Goal: Information Seeking & Learning: Learn about a topic

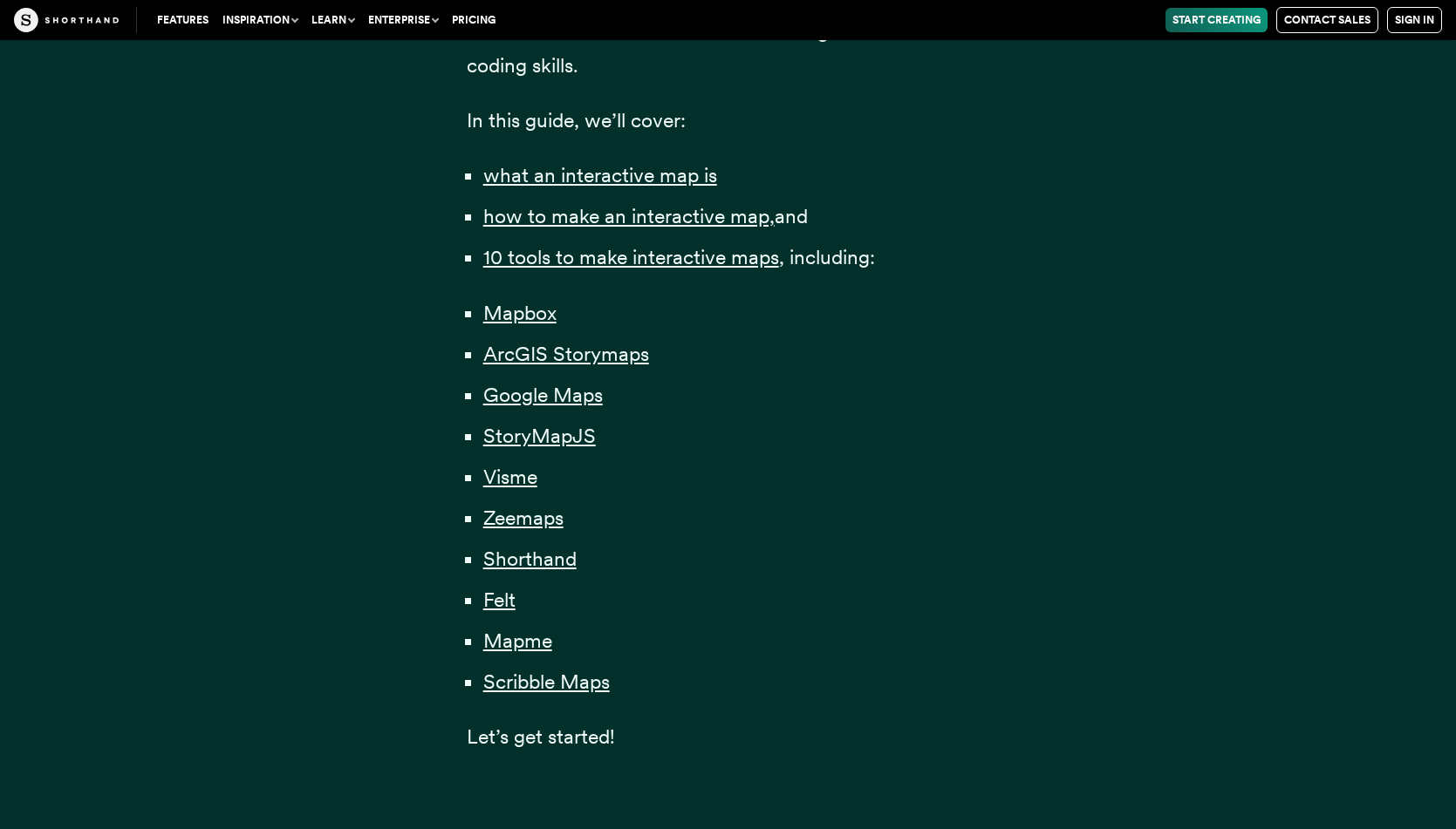
scroll to position [1257, 0]
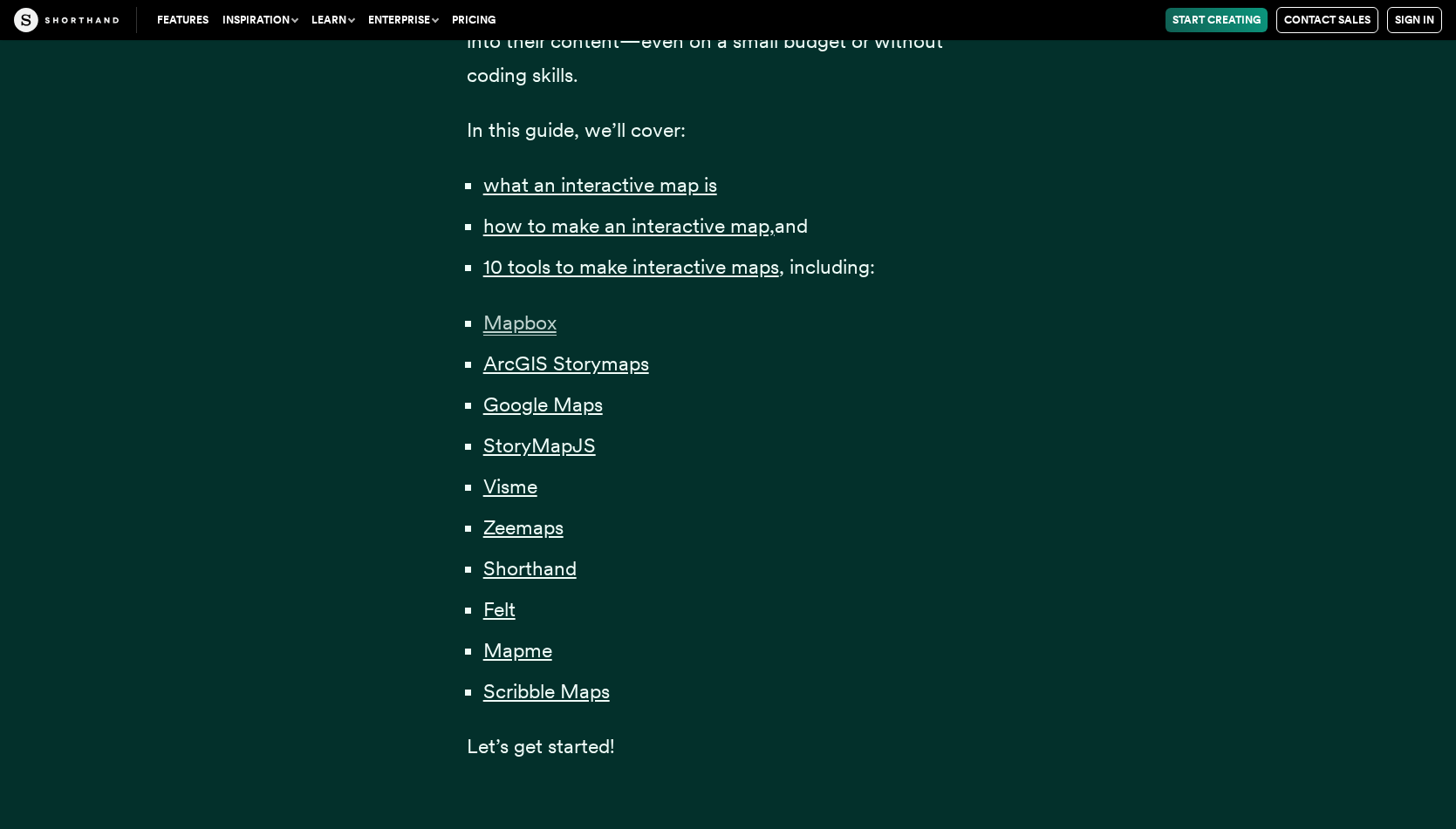
click at [527, 325] on span "Mapbox" at bounding box center [520, 323] width 74 height 25
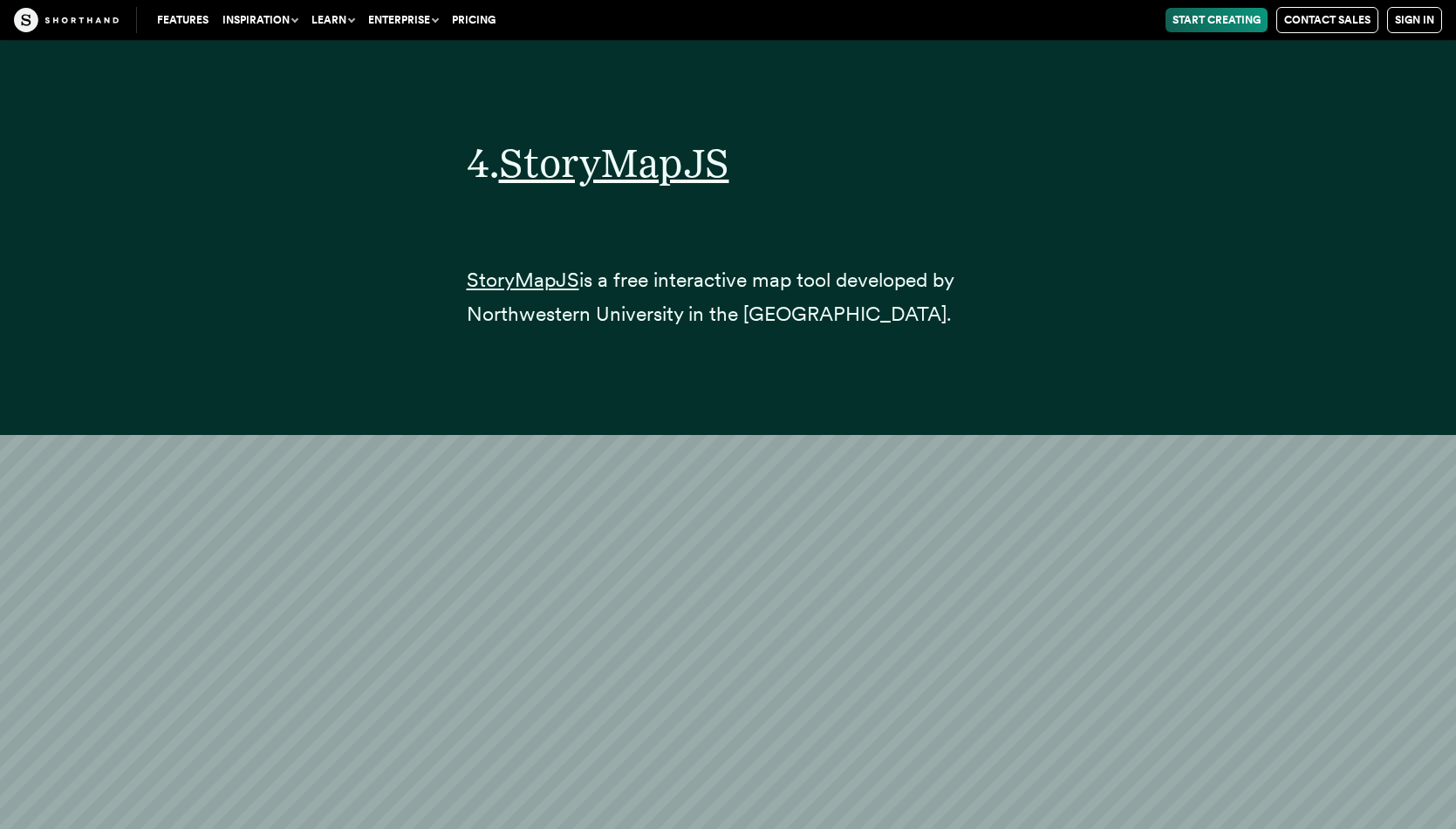
scroll to position [20535, 0]
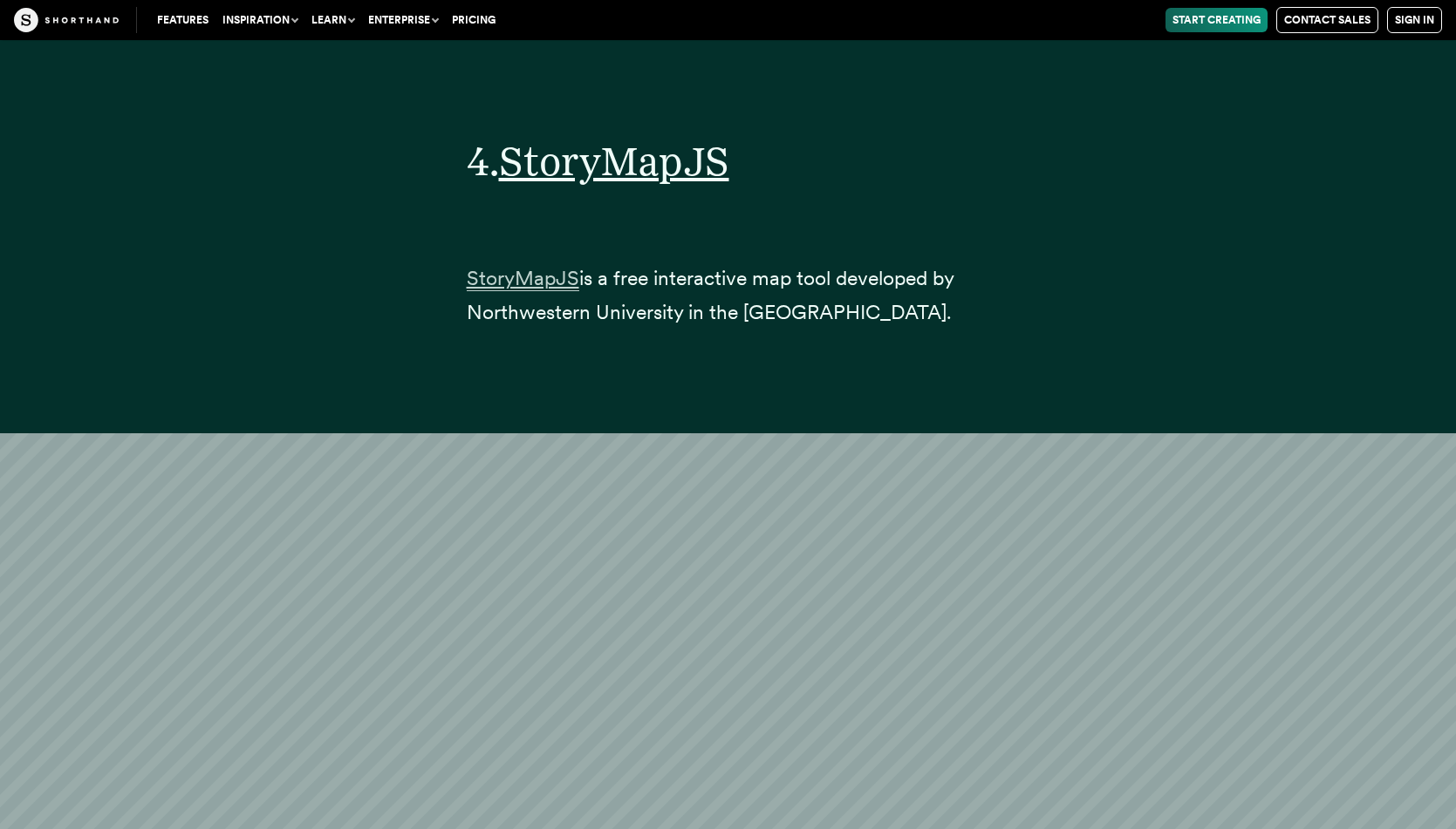
click at [522, 266] on span "StoryMapJS" at bounding box center [523, 278] width 112 height 25
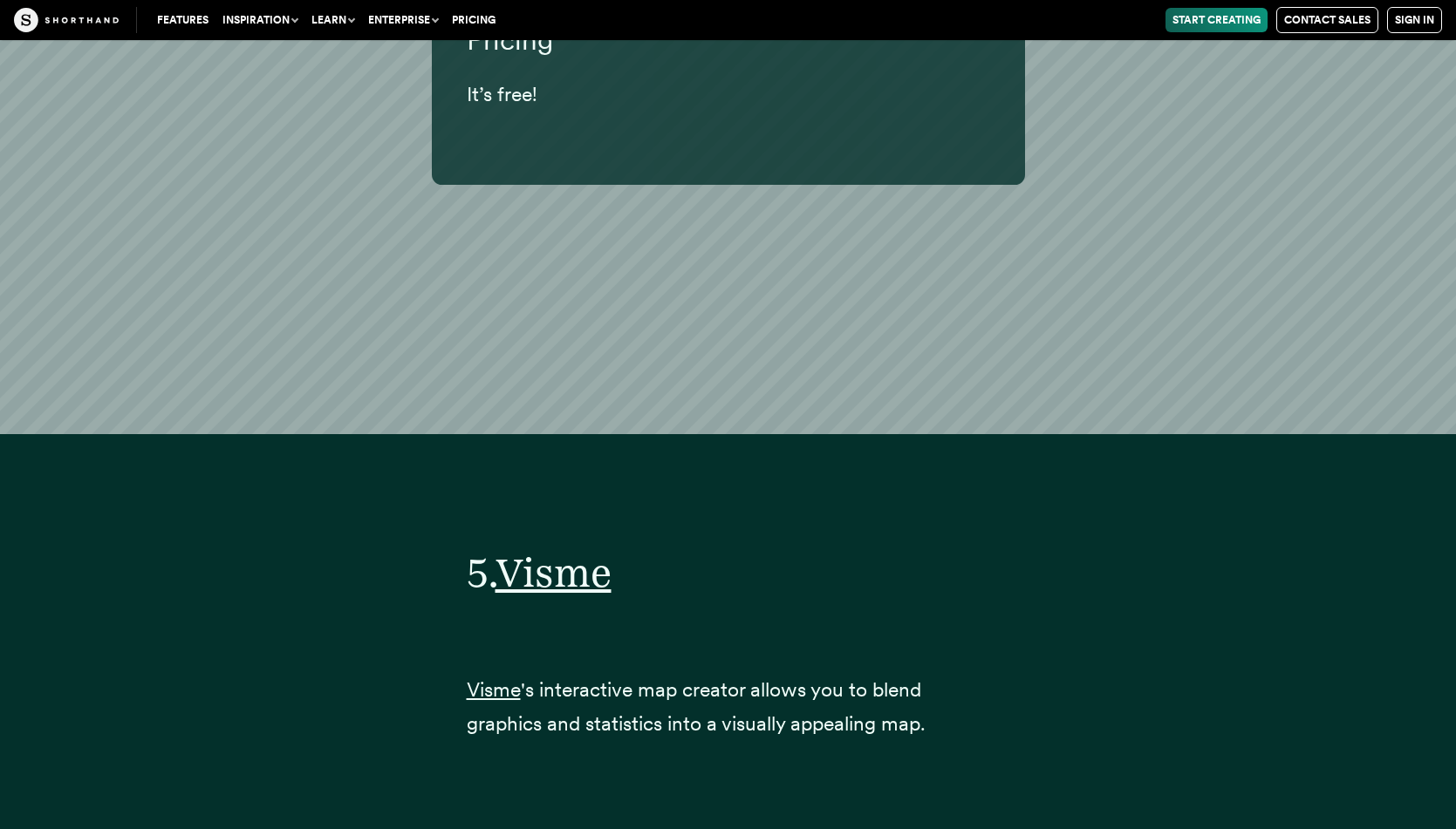
scroll to position [24787, 0]
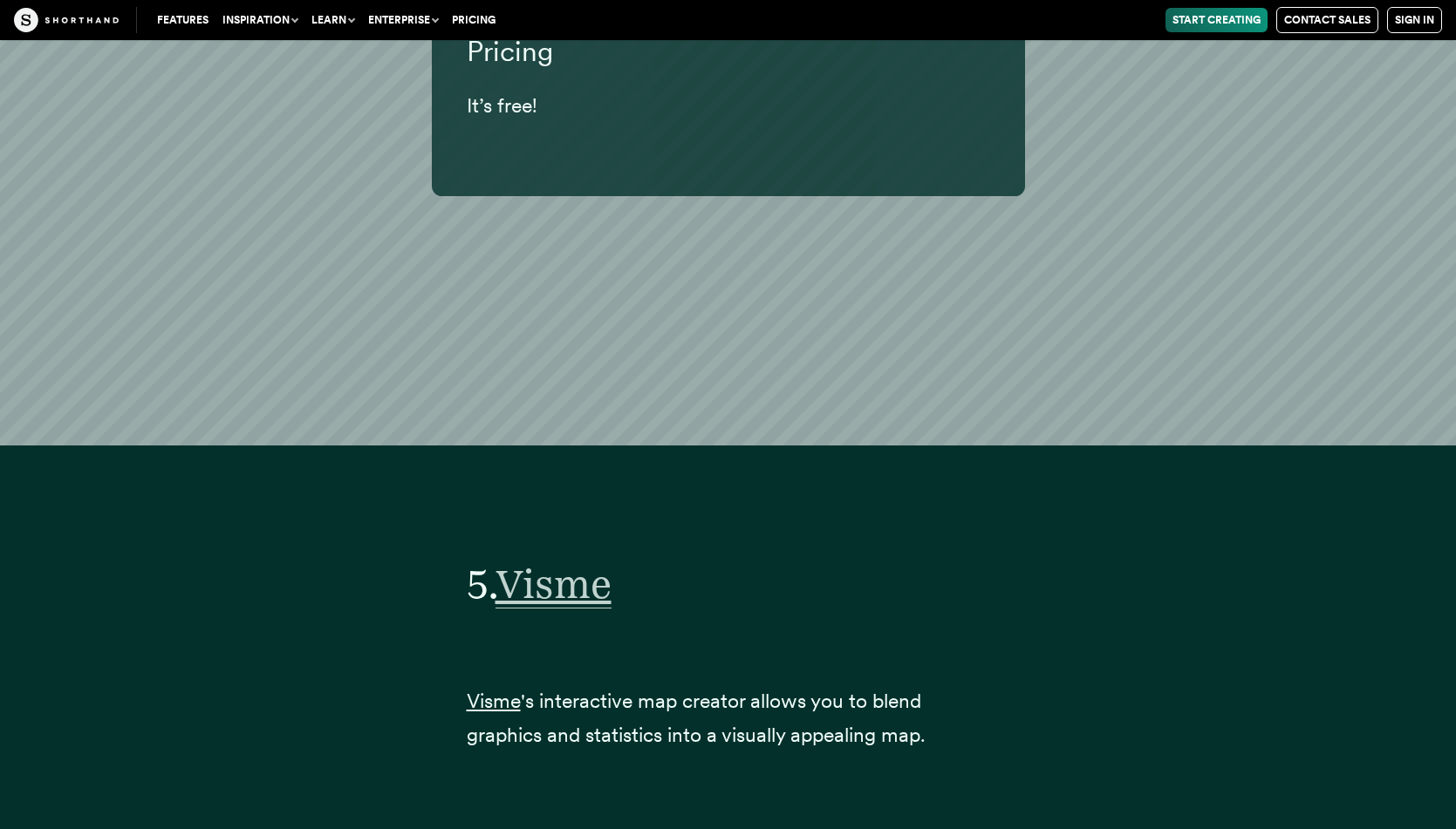
click at [577, 567] on span "Visme" at bounding box center [554, 584] width 116 height 49
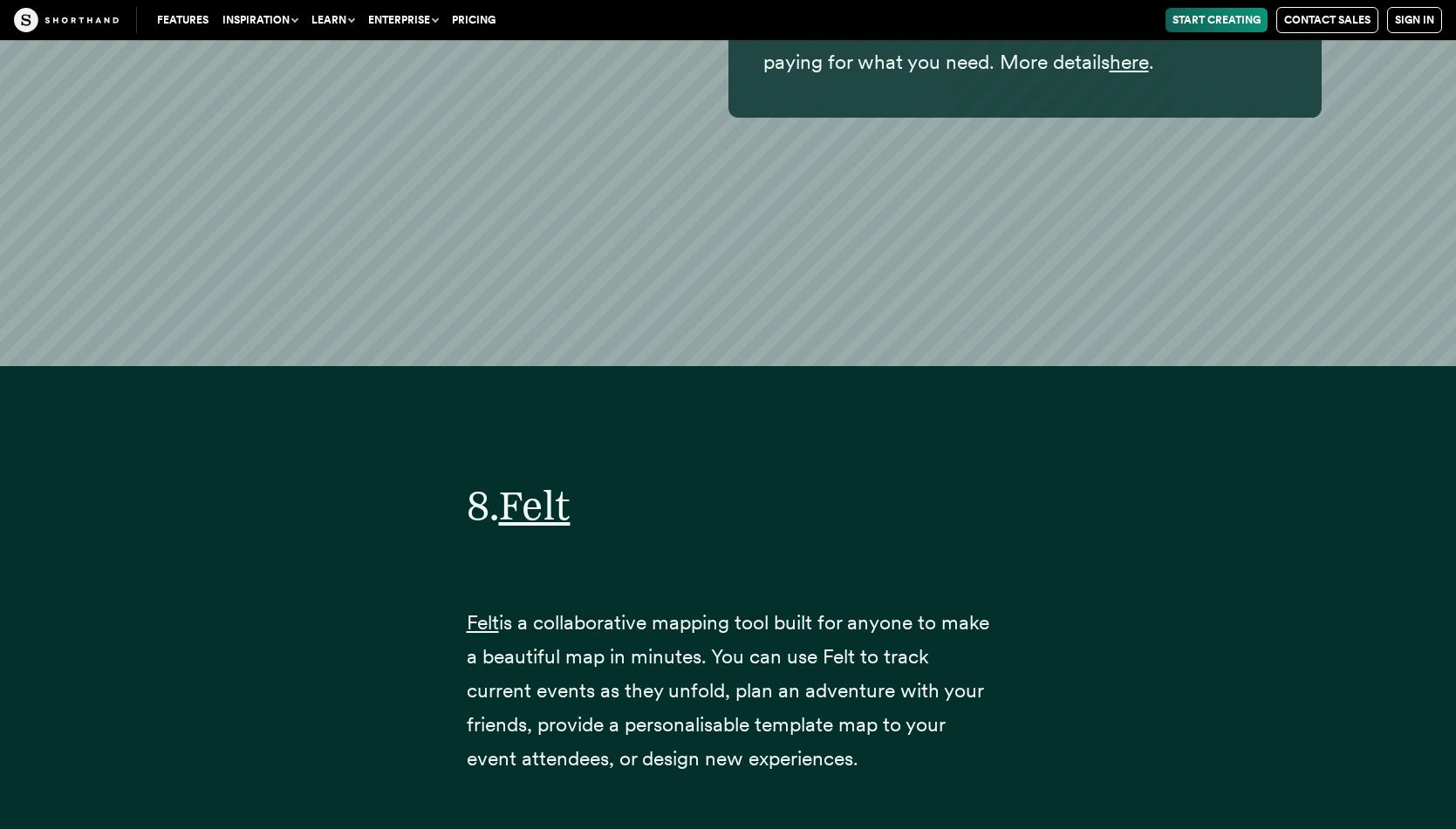
scroll to position [35899, 0]
click at [566, 482] on span "Felt" at bounding box center [535, 507] width 72 height 49
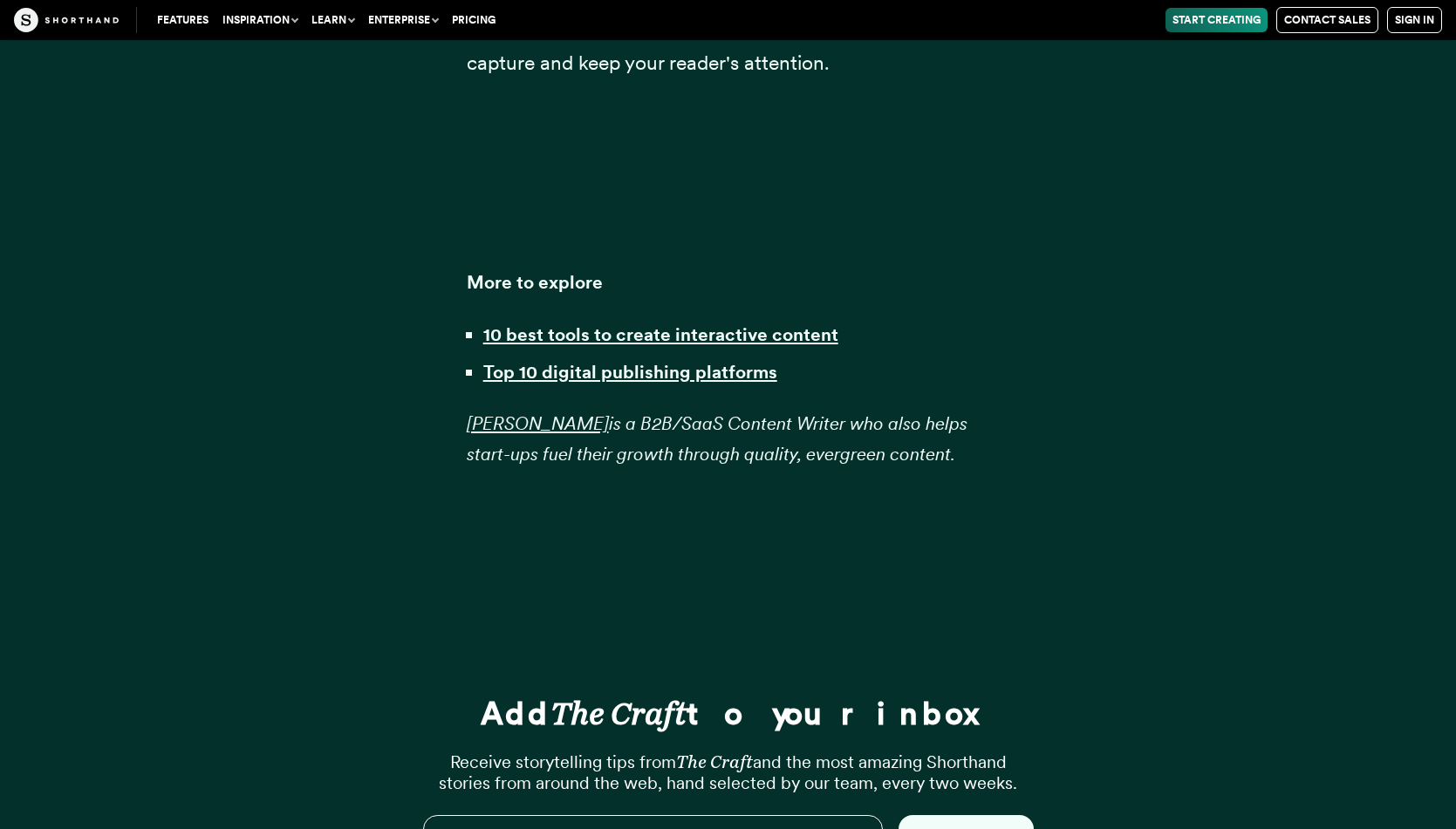
scroll to position [48121, 0]
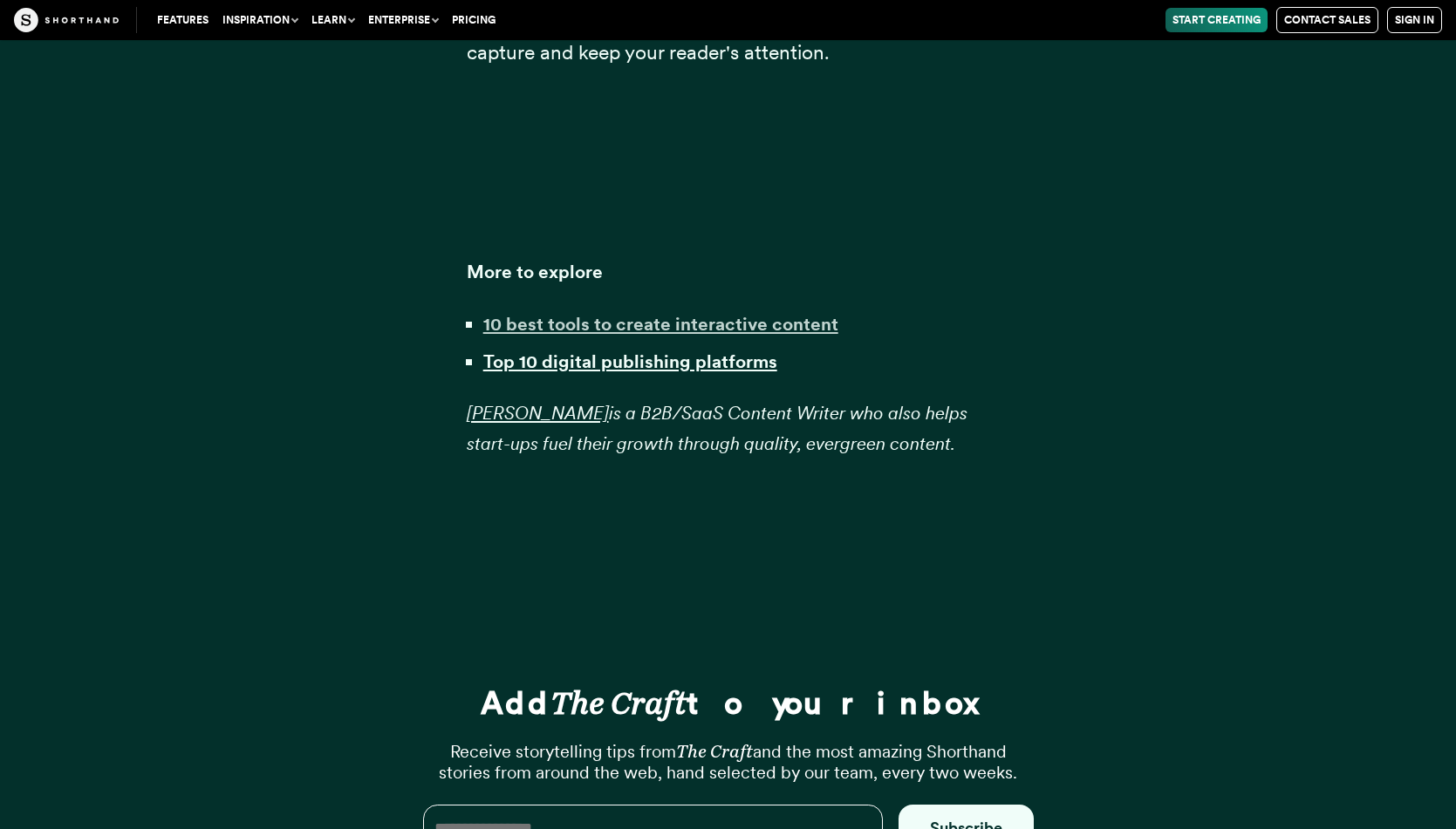
click at [626, 313] on strong "10 best tools to create interactive content" at bounding box center [661, 324] width 355 height 22
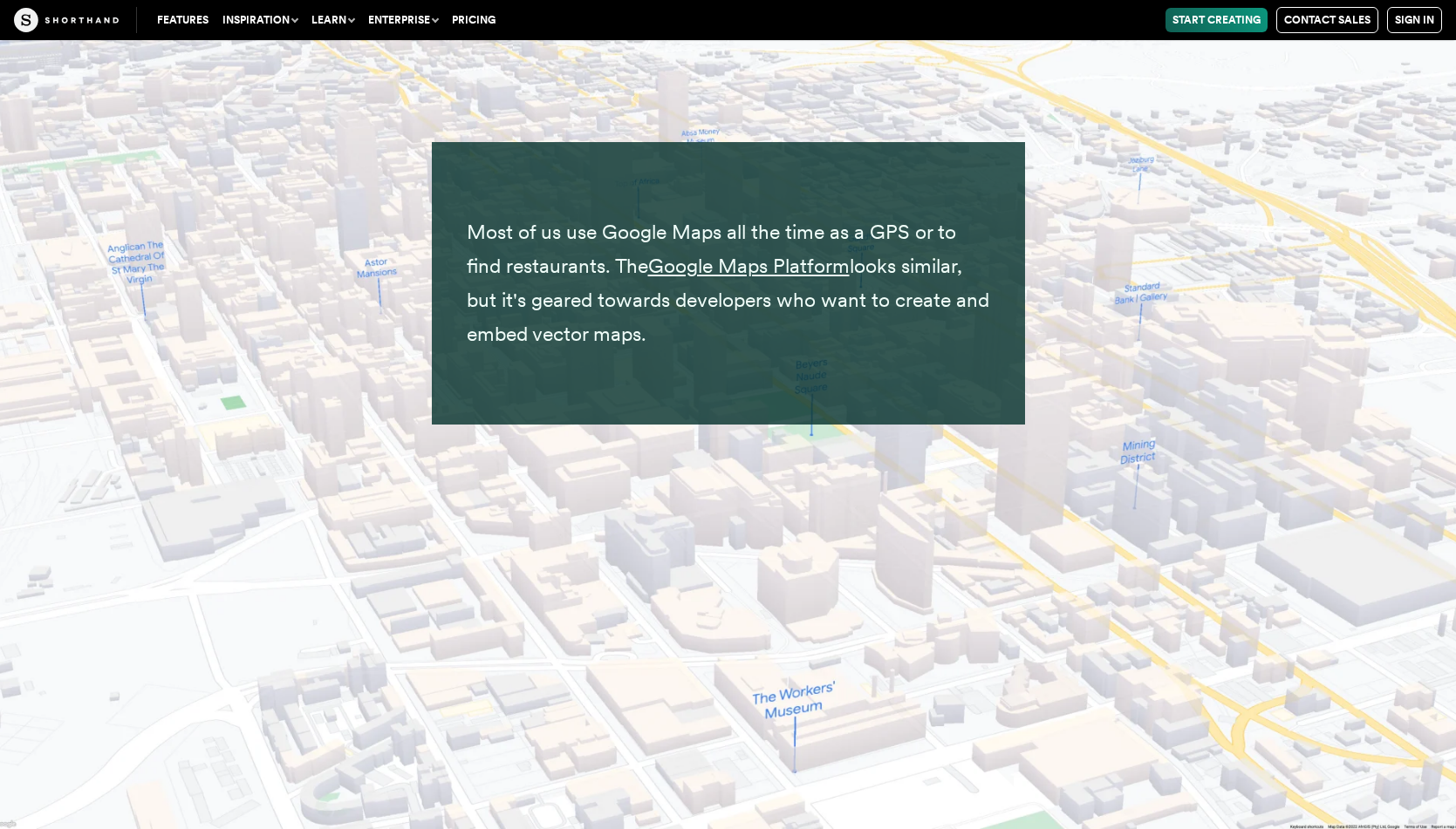
scroll to position [15520, 0]
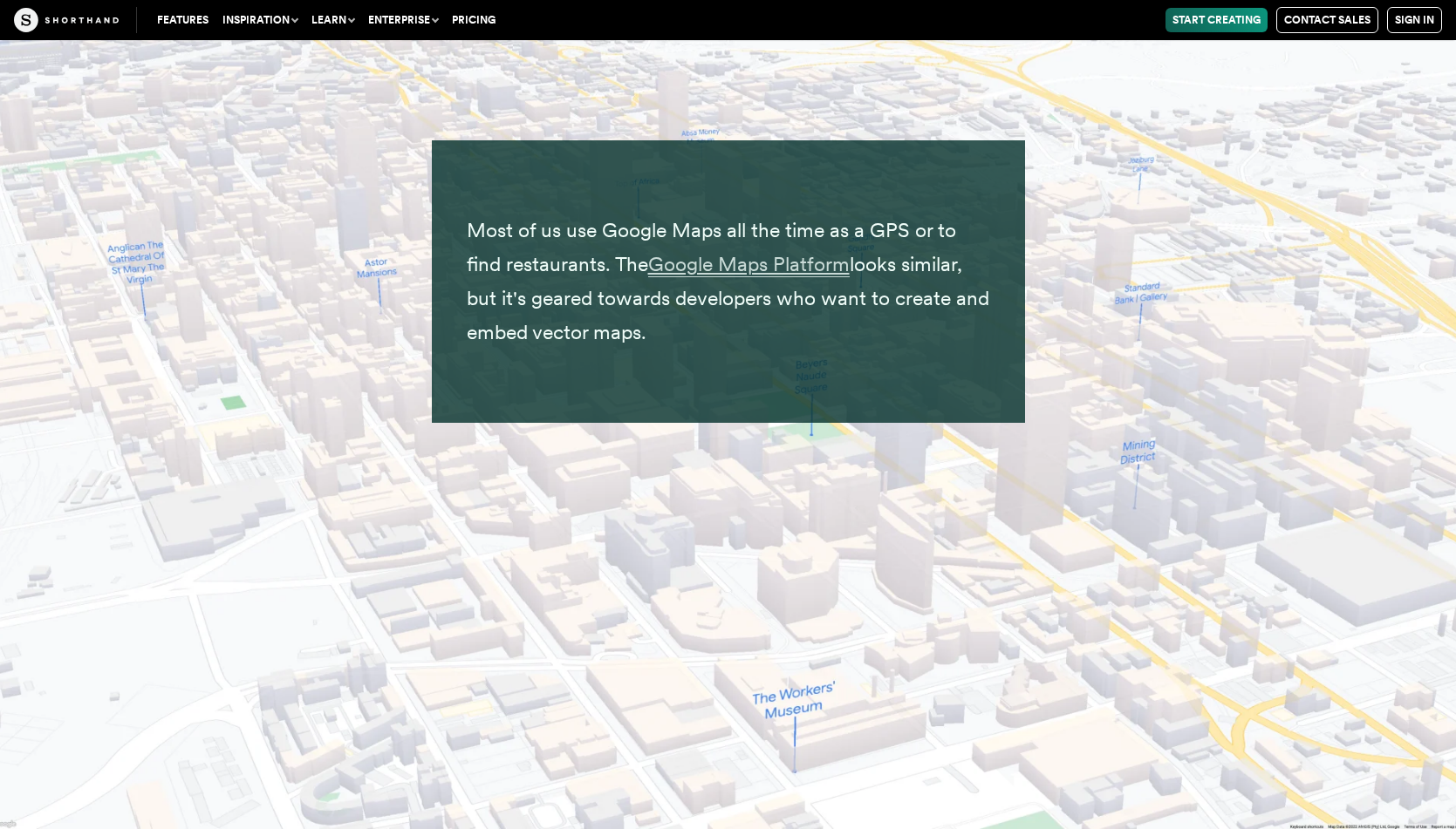
click at [738, 252] on span "Google Maps Platform" at bounding box center [750, 264] width 202 height 25
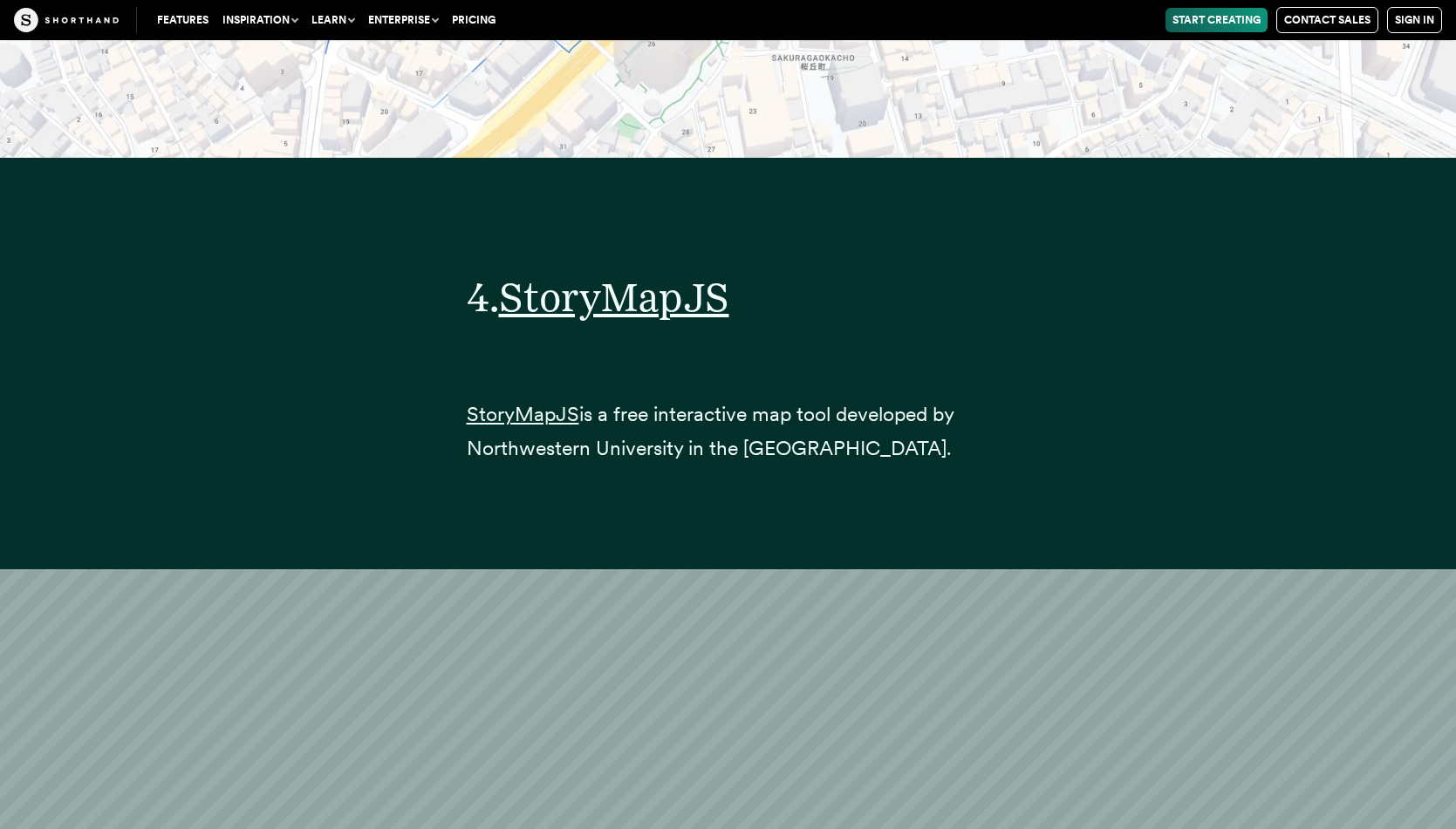
scroll to position [20419, 0]
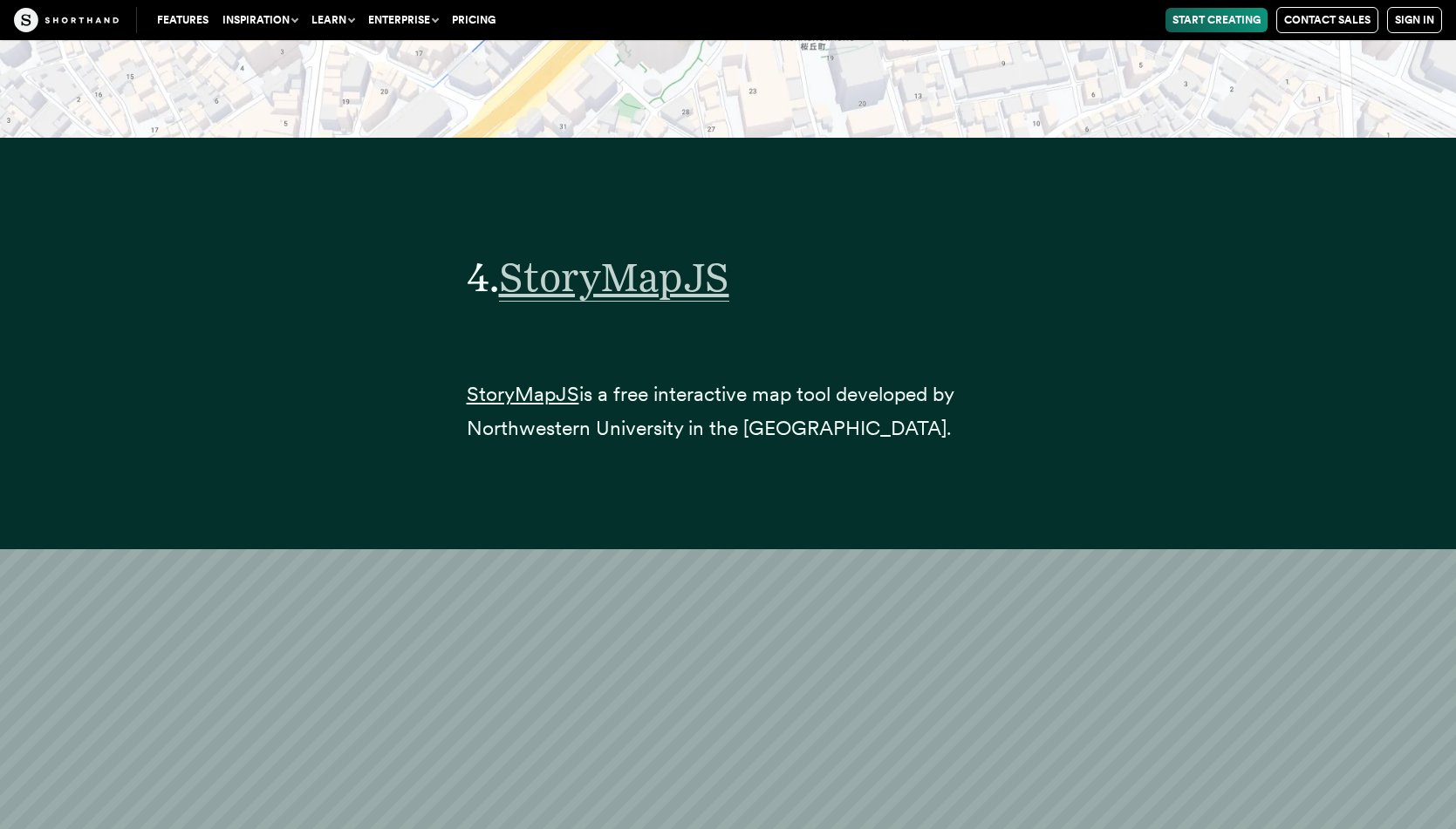
click at [694, 253] on span "StoryMapJS" at bounding box center [614, 277] width 230 height 49
